Goal: Complete application form: Complete application form

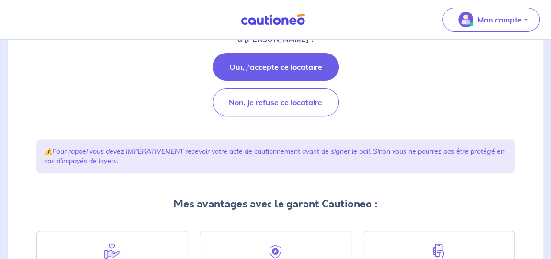
scroll to position [48, 0]
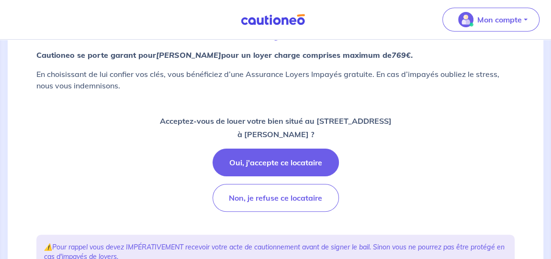
scroll to position [143, 0]
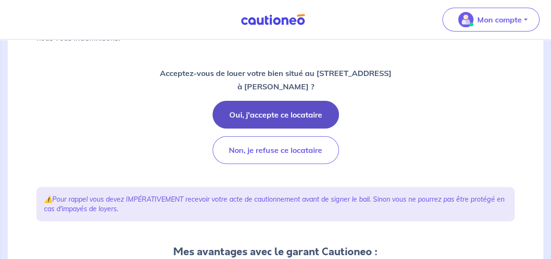
click at [260, 115] on button "Oui, j'accepte ce locataire" at bounding box center [275, 115] width 126 height 28
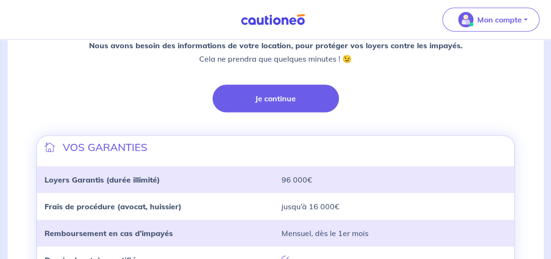
scroll to position [187, 0]
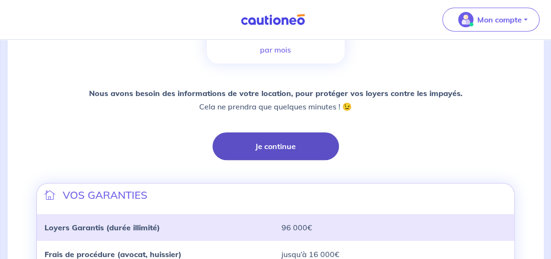
click at [258, 150] on button "Je continue" at bounding box center [275, 146] width 126 height 28
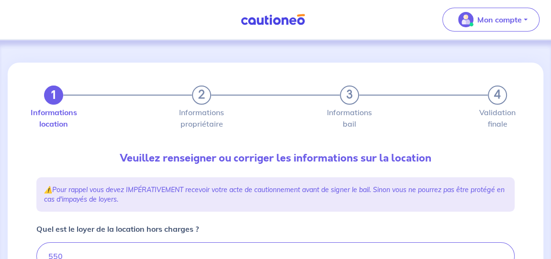
type input "560"
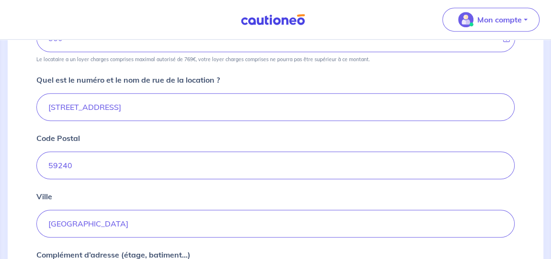
scroll to position [471, 0]
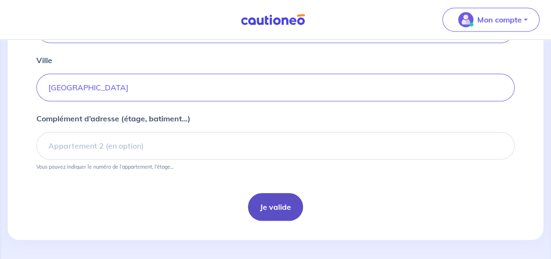
click at [276, 193] on button "Je valide" at bounding box center [275, 207] width 55 height 28
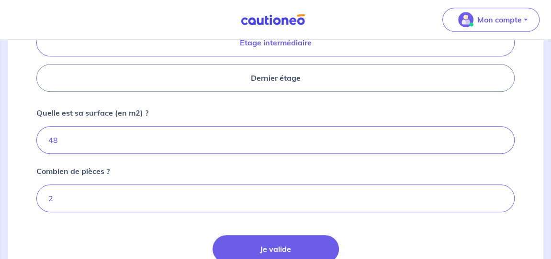
scroll to position [556, 0]
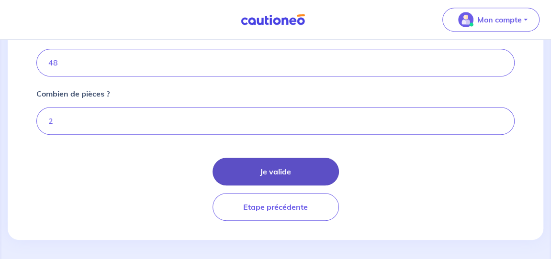
click at [297, 172] on button "Je valide" at bounding box center [275, 172] width 126 height 28
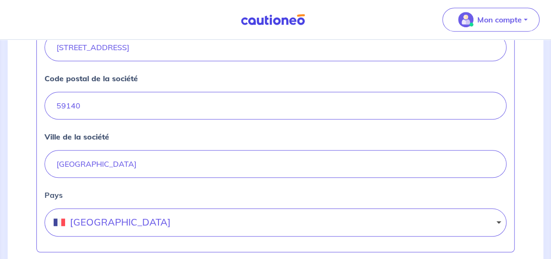
scroll to position [526, 0]
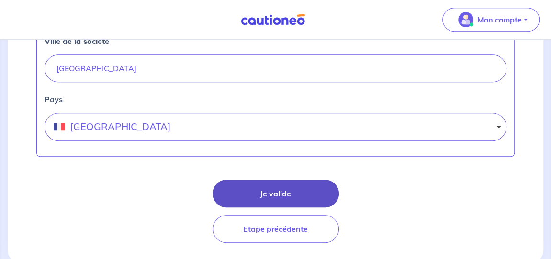
click at [294, 193] on button "Je valide" at bounding box center [275, 194] width 126 height 28
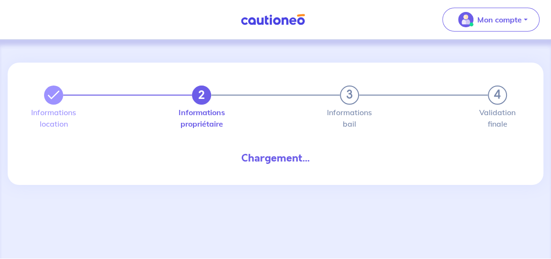
select select "FR"
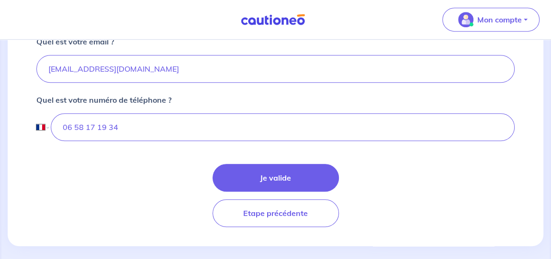
scroll to position [342, 0]
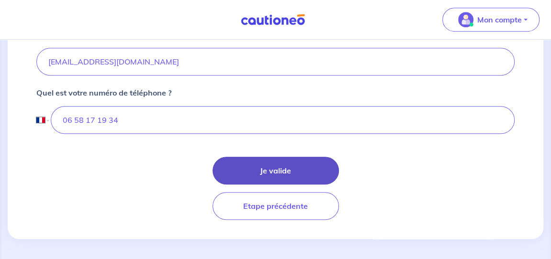
click at [275, 171] on button "Je valide" at bounding box center [275, 171] width 126 height 28
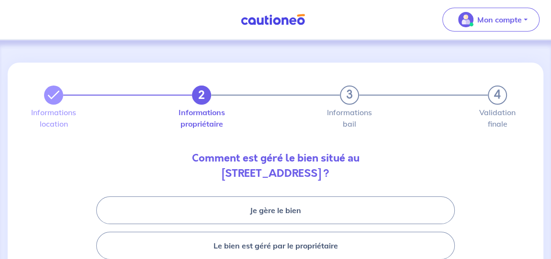
scroll to position [95, 0]
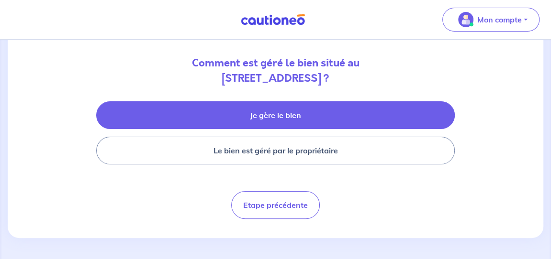
click at [271, 121] on button "Je gère le bien" at bounding box center [275, 115] width 358 height 28
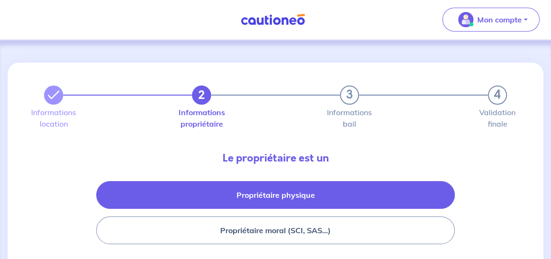
click at [298, 198] on button "Propriétaire physique" at bounding box center [275, 195] width 358 height 28
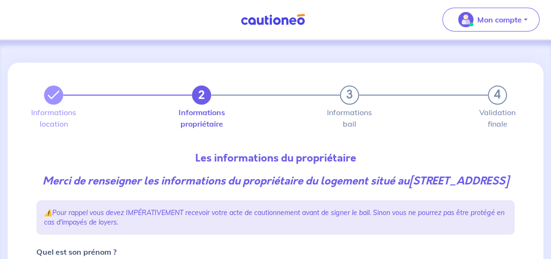
scroll to position [96, 0]
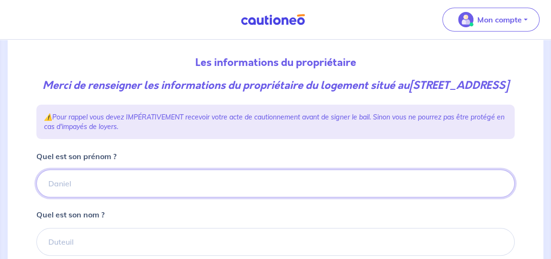
click at [151, 194] on input "Quel est son prénom ?" at bounding box center [275, 184] width 478 height 28
type input "florence"
click at [101, 198] on input "florence" at bounding box center [275, 184] width 478 height 28
drag, startPoint x: 98, startPoint y: 196, endPoint x: 44, endPoint y: 198, distance: 53.1
click at [45, 198] on input "florence" at bounding box center [275, 184] width 478 height 28
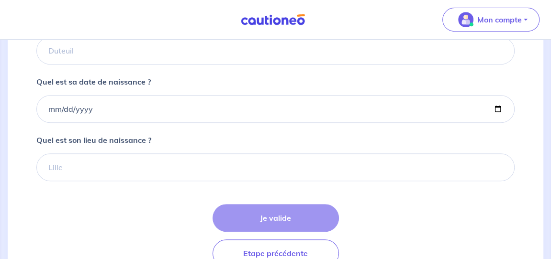
scroll to position [143, 0]
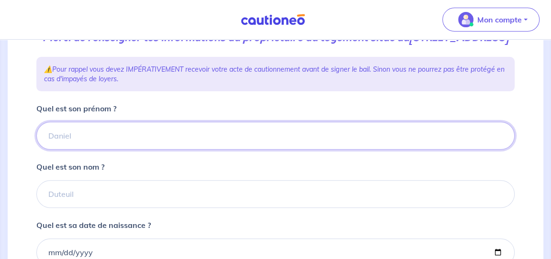
click at [84, 149] on input "Quel est son prénom ?" at bounding box center [275, 136] width 478 height 28
type input "david"
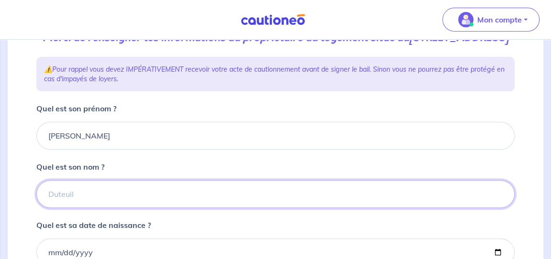
type input "baize"
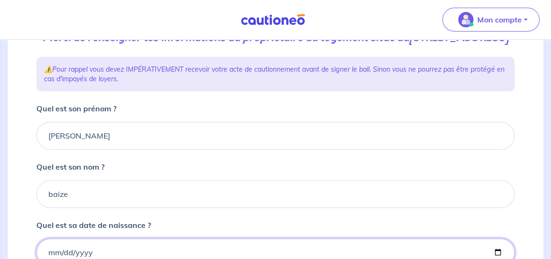
type input "1965-04-08"
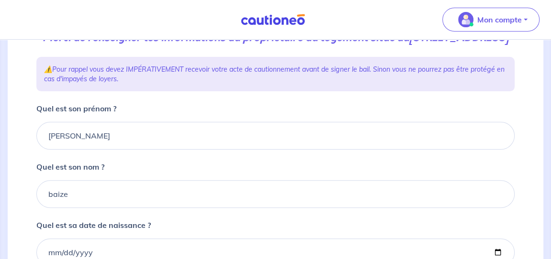
type input "paris"
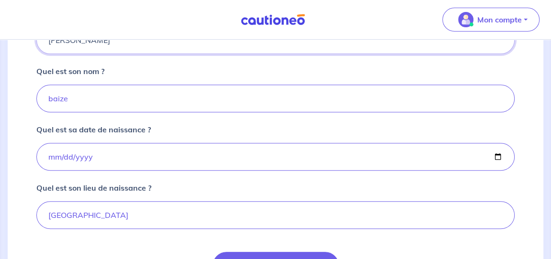
scroll to position [287, 0]
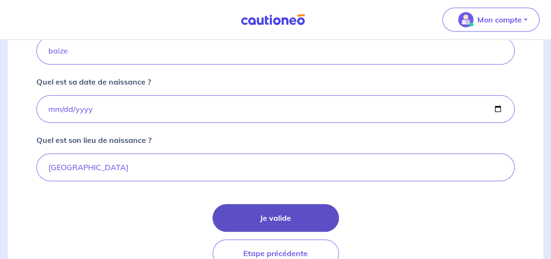
click at [275, 228] on button "Je valide" at bounding box center [275, 218] width 126 height 28
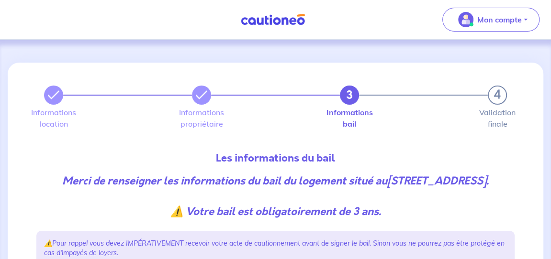
scroll to position [143, 0]
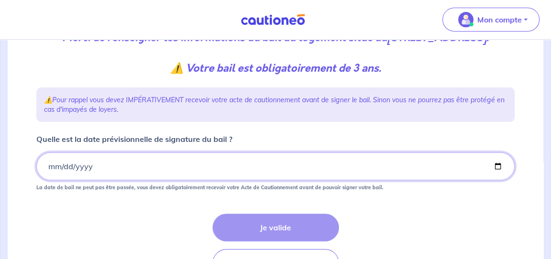
click at [271, 179] on input "Quelle est la date prévisionnelle de signature du bail ?" at bounding box center [275, 167] width 478 height 28
click at [495, 180] on input "Quelle est la date prévisionnelle de signature du bail ?" at bounding box center [275, 167] width 478 height 28
type input "2025-09-01"
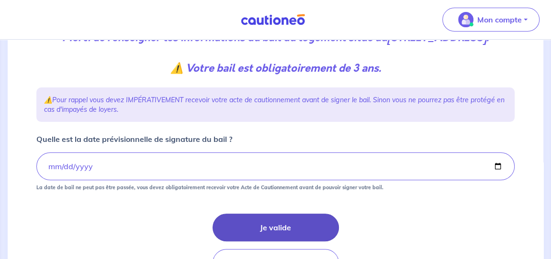
click at [232, 231] on button "Je valide" at bounding box center [275, 228] width 126 height 28
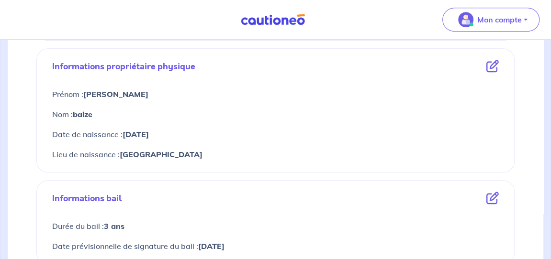
scroll to position [478, 0]
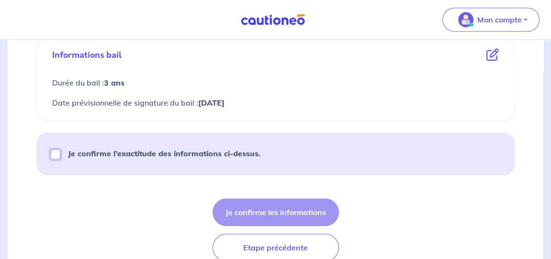
click at [56, 154] on input "Je confirme l’exactitude des informations ci-dessus." at bounding box center [56, 155] width 10 height 10
checkbox input "true"
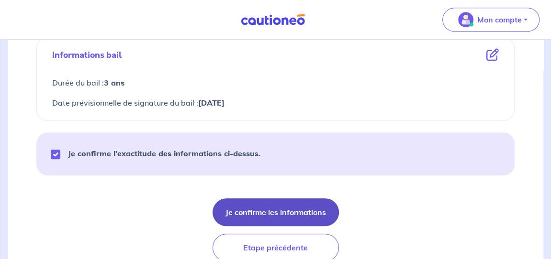
click at [266, 216] on button "Je confirme les informations" at bounding box center [275, 212] width 126 height 28
